Goal: Task Accomplishment & Management: Use online tool/utility

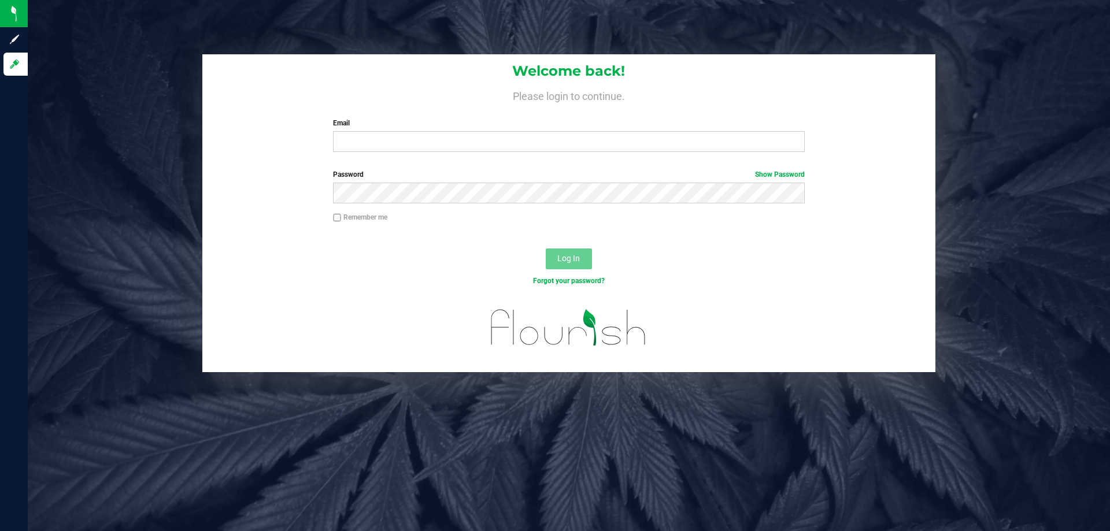
click at [390, 127] on label "Email" at bounding box center [568, 123] width 471 height 10
click at [390, 131] on input "Email" at bounding box center [568, 141] width 471 height 21
type input "[EMAIL_ADDRESS][DOMAIN_NAME]"
click at [546, 249] on button "Log In" at bounding box center [569, 259] width 46 height 21
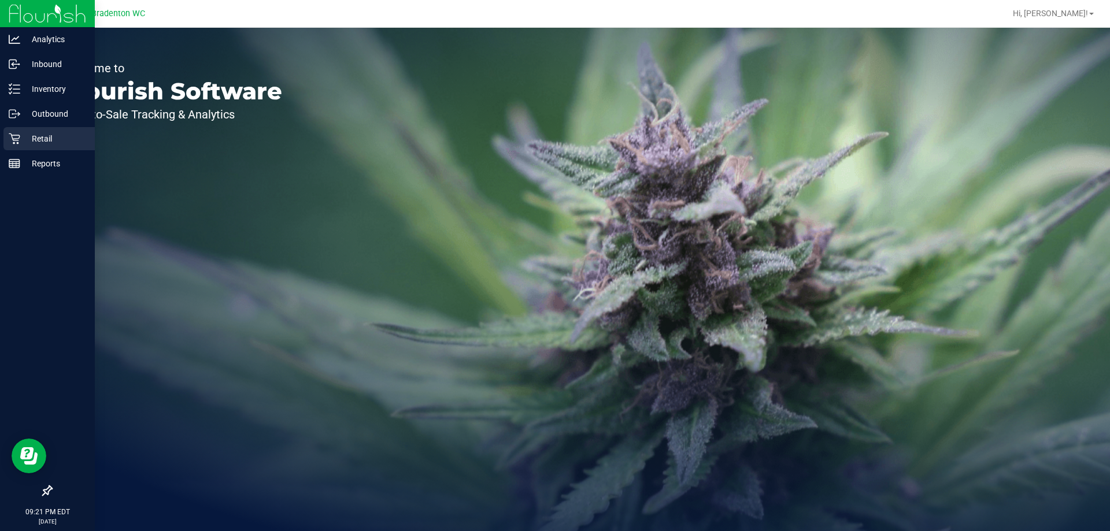
click at [14, 139] on icon at bounding box center [14, 139] width 11 height 11
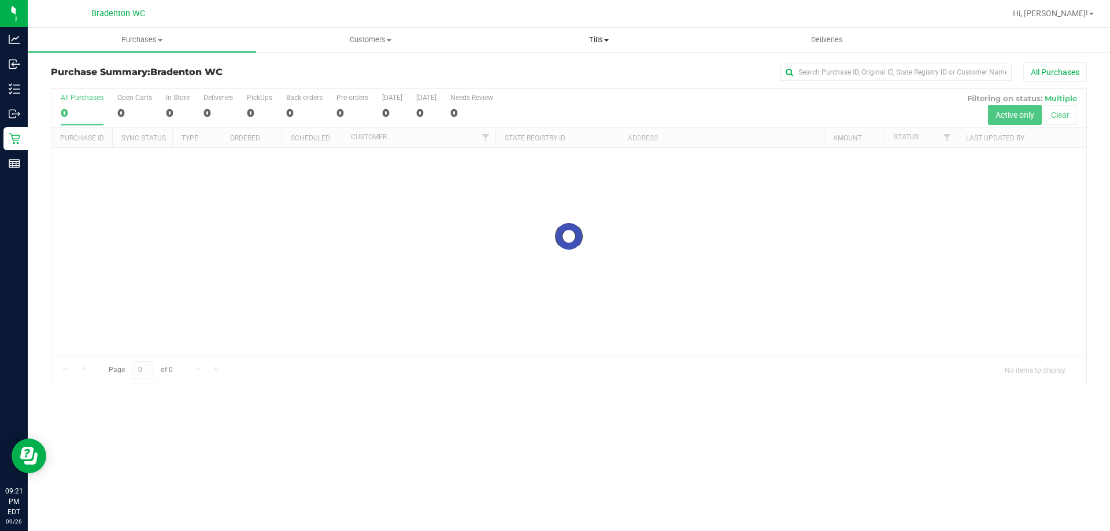
click at [609, 31] on uib-tab-heading "Tills Manage tills Reconcile e-payments" at bounding box center [598, 39] width 227 height 23
click at [555, 84] on span "Reconcile e-payments" at bounding box center [541, 84] width 115 height 10
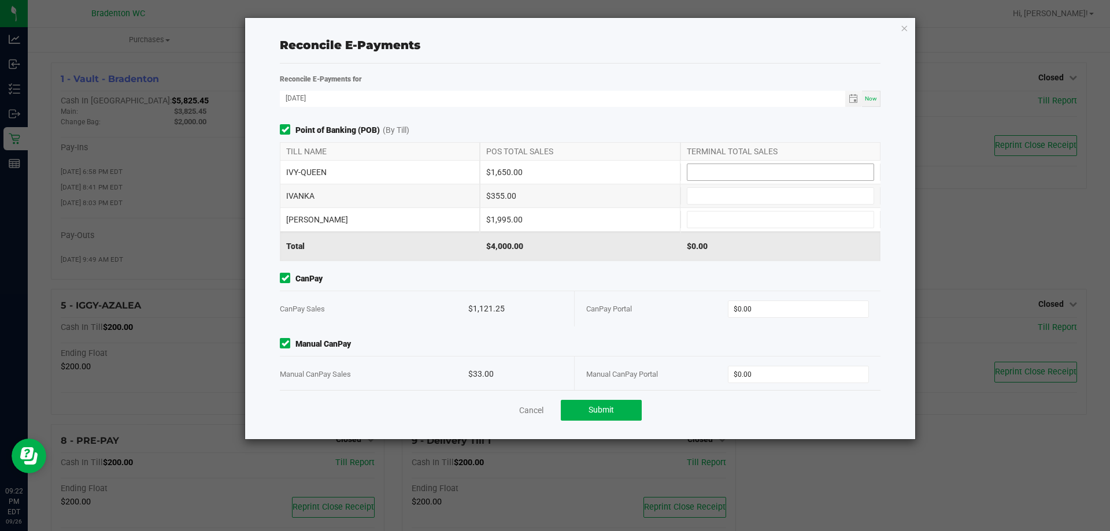
click at [764, 170] on input at bounding box center [780, 172] width 186 height 16
click at [738, 195] on input at bounding box center [780, 196] width 186 height 16
type input "$1,650.00"
click at [746, 221] on input at bounding box center [780, 220] width 186 height 16
type input "$355.00"
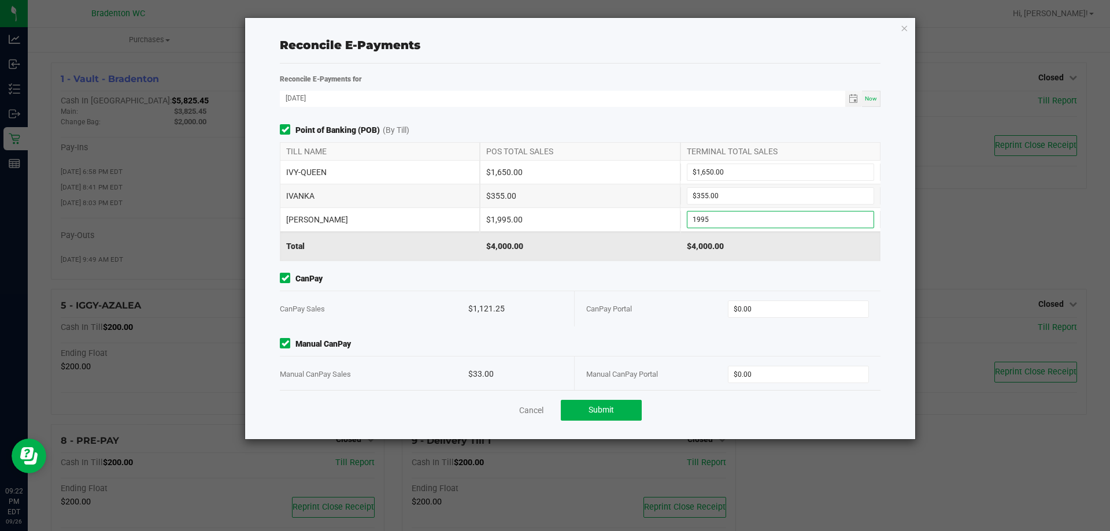
type input "$1,995.00"
click at [582, 273] on span "CanPay" at bounding box center [580, 279] width 601 height 12
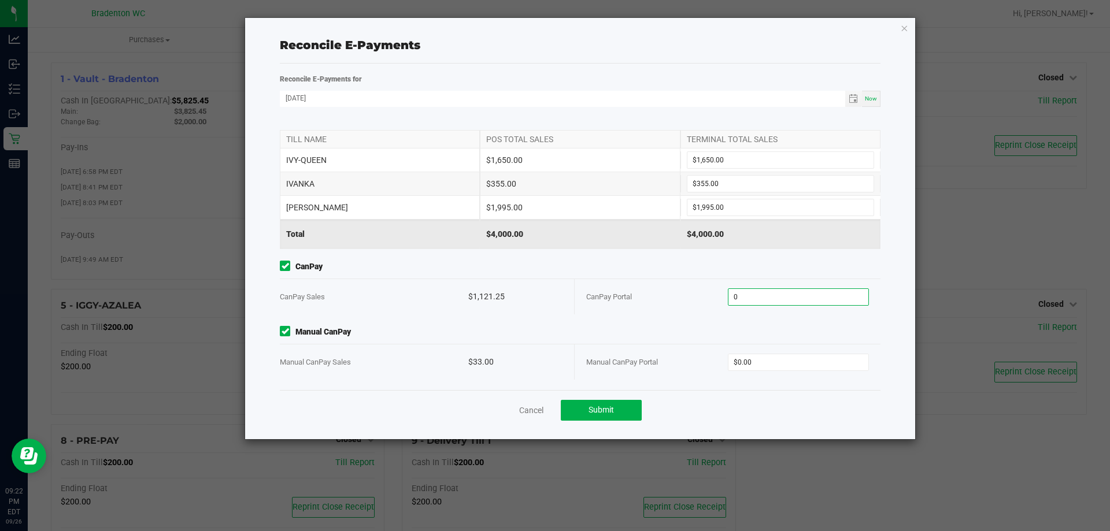
click at [761, 302] on input "0" at bounding box center [798, 297] width 140 height 16
type input "$1,121.25"
click at [744, 360] on input "0" at bounding box center [798, 362] width 140 height 16
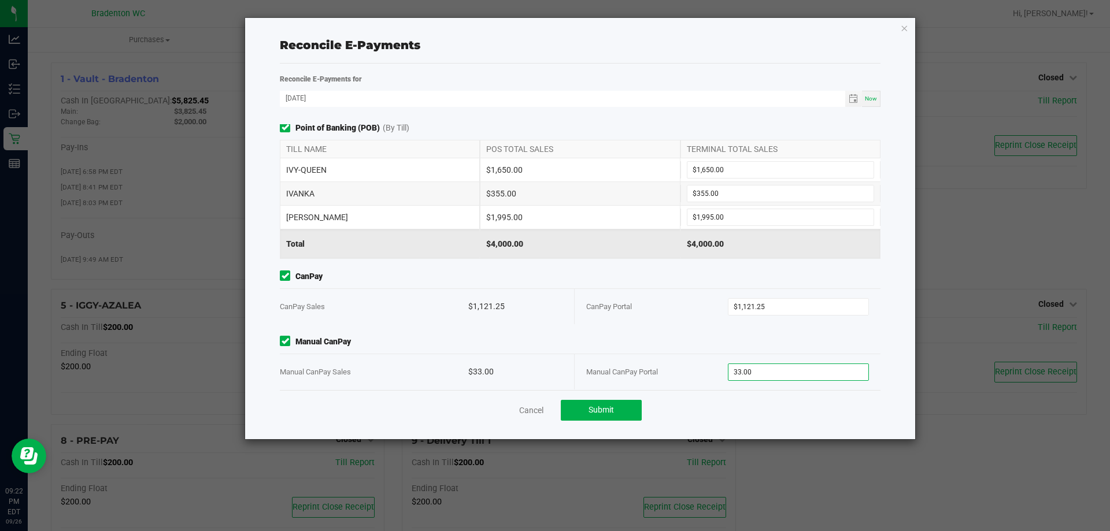
scroll to position [0, 0]
type input "$33.00"
click at [713, 343] on span "Manual CanPay" at bounding box center [580, 344] width 601 height 12
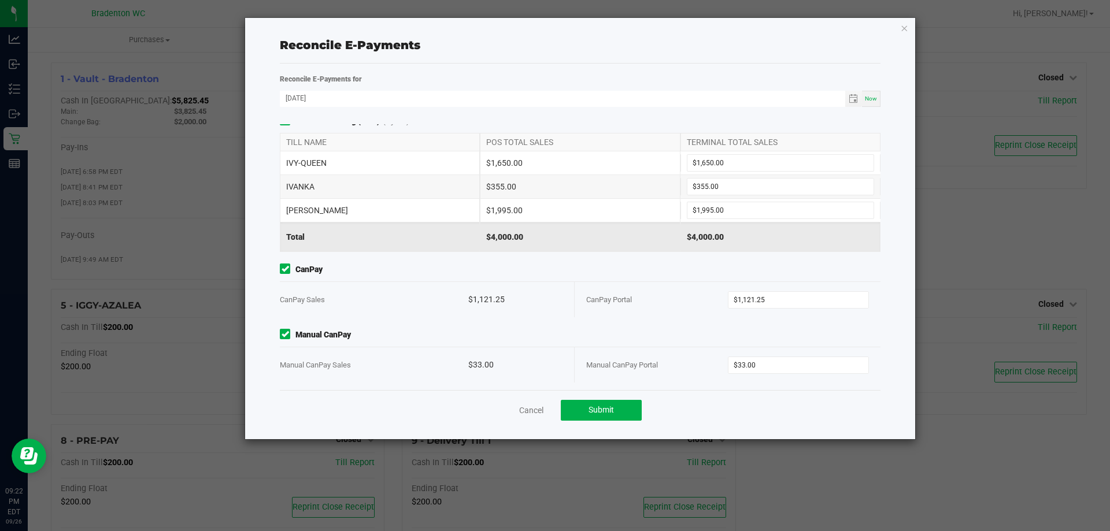
scroll to position [12, 0]
click at [602, 407] on span "Submit" at bounding box center [601, 409] width 25 height 9
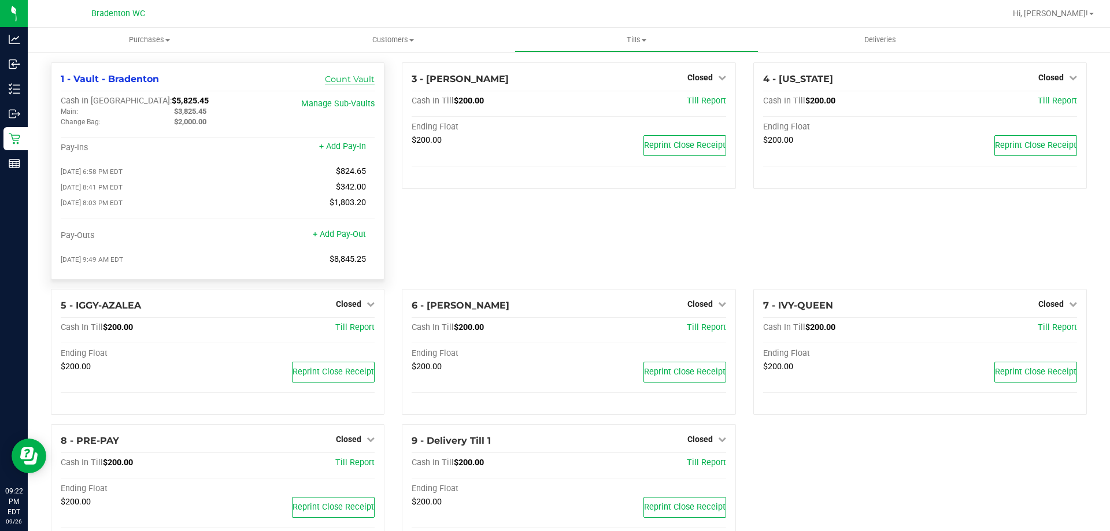
click at [361, 82] on link "Count Vault" at bounding box center [350, 79] width 50 height 10
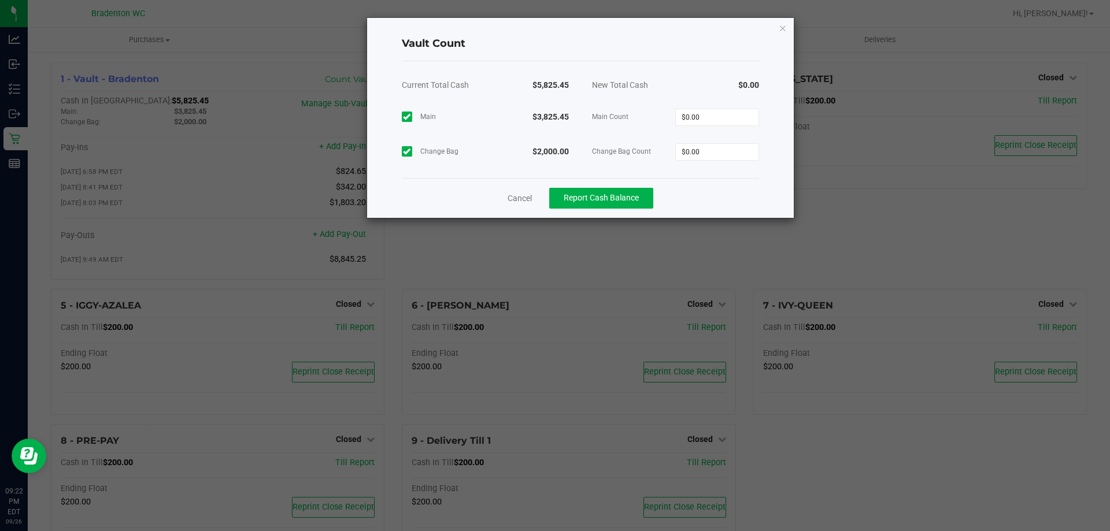
click at [699, 169] on div "Current Total Cash $5,825.45 New Total Cash $0.00 Main $3,825.45 Main Count $0.…" at bounding box center [580, 119] width 357 height 117
click at [723, 117] on input "$0.00" at bounding box center [717, 117] width 83 height 16
type input "$3,825.45"
type input "$2,000.00"
click at [626, 196] on span "Report Cash Balance" at bounding box center [601, 197] width 75 height 9
